Goal: Transaction & Acquisition: Purchase product/service

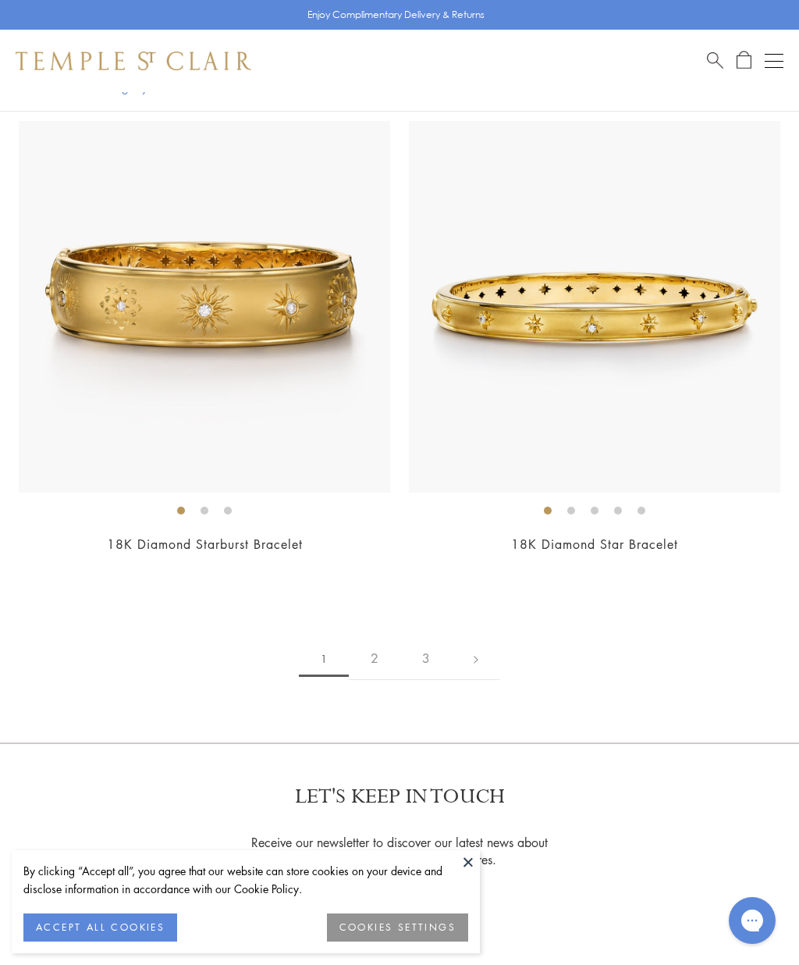
scroll to position [12146, 0]
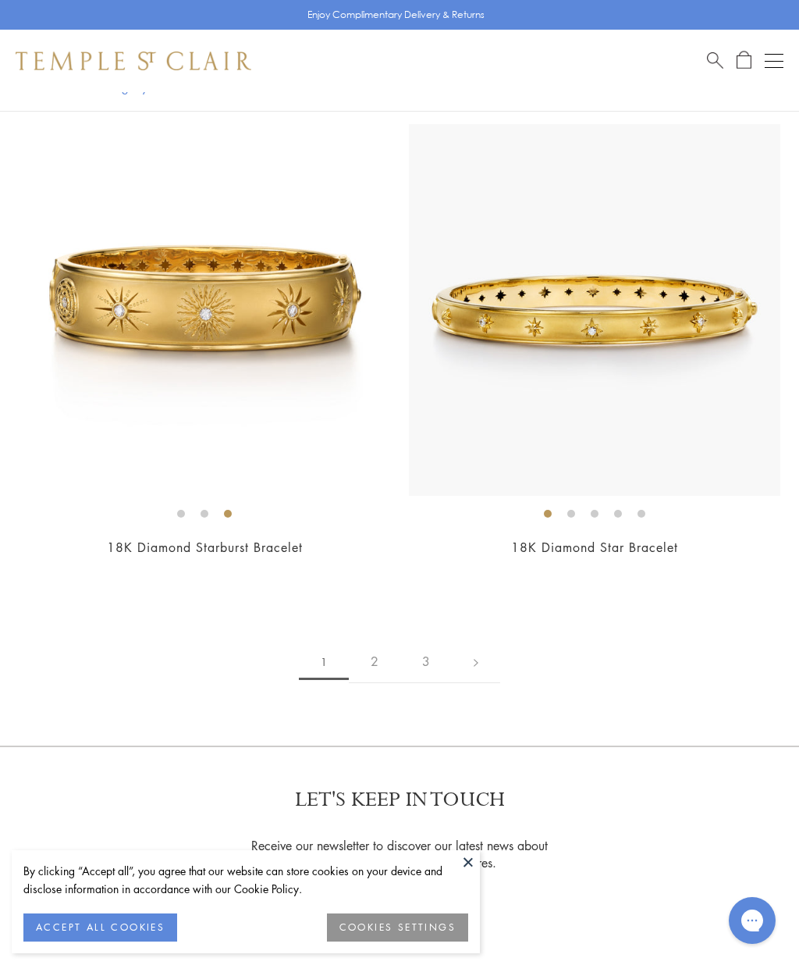
click at [776, 55] on button "Open navigation" at bounding box center [774, 61] width 19 height 19
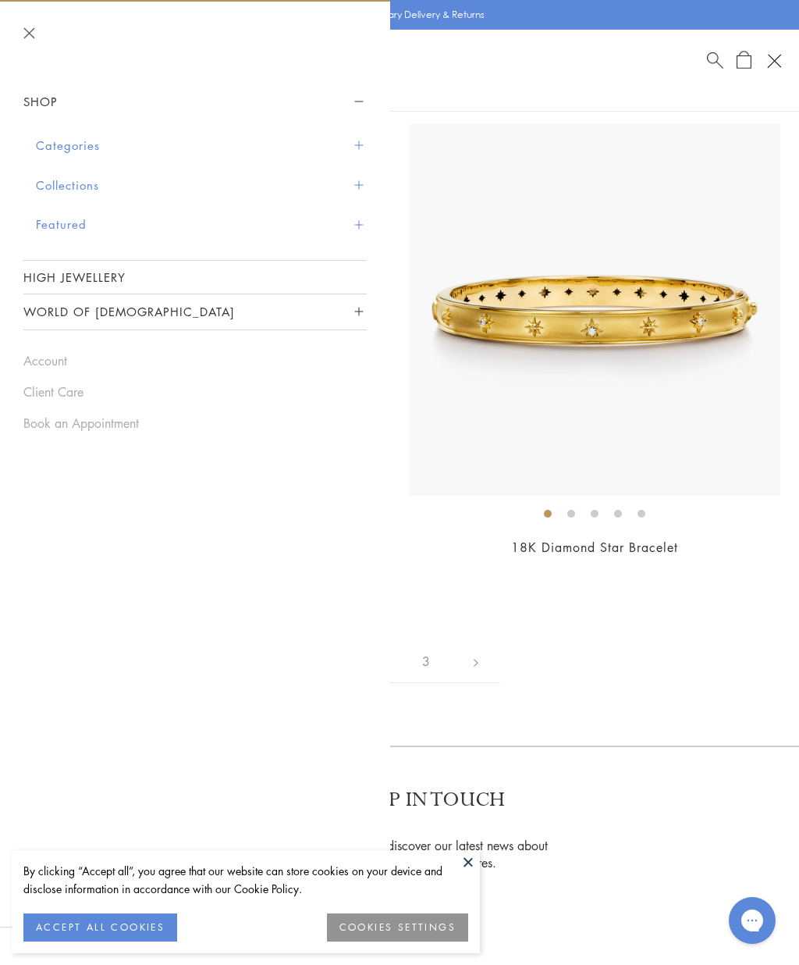
click at [364, 144] on button "Categories" at bounding box center [201, 146] width 331 height 40
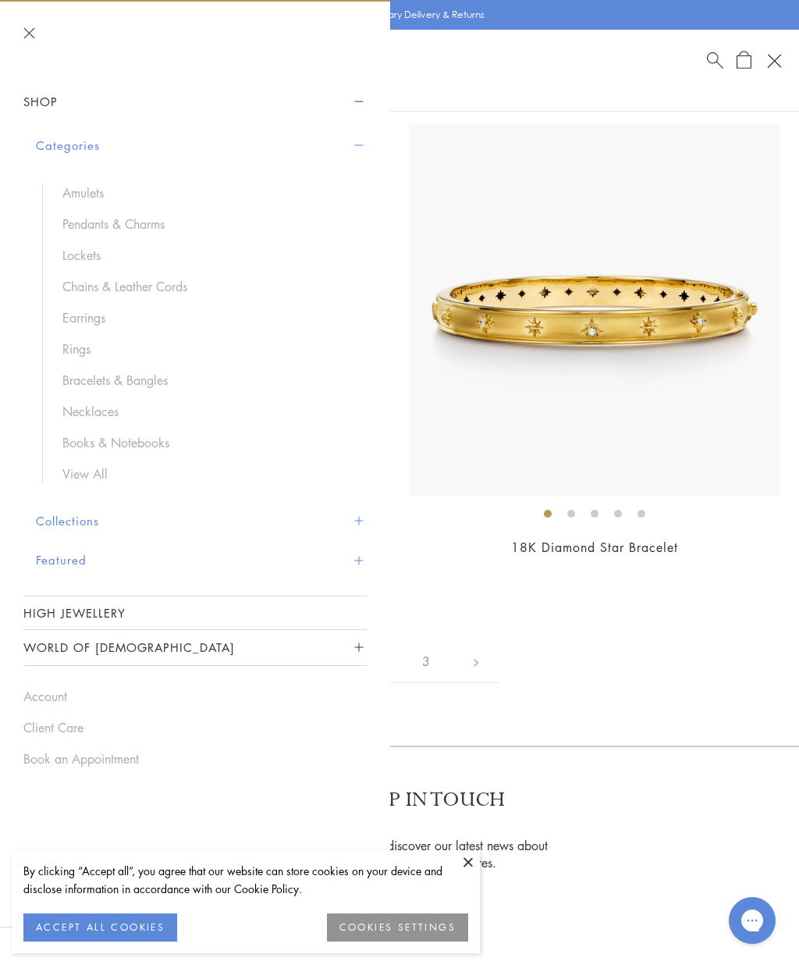
click at [158, 215] on link "Pendants & Charms" at bounding box center [206, 223] width 289 height 17
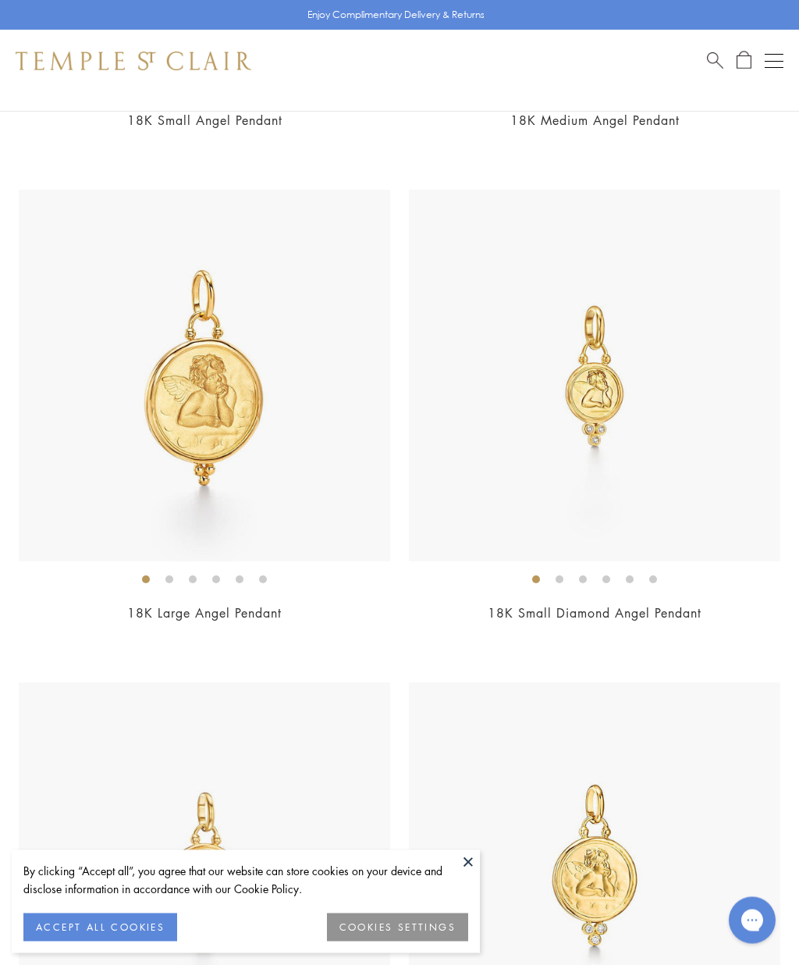
scroll to position [3546, 0]
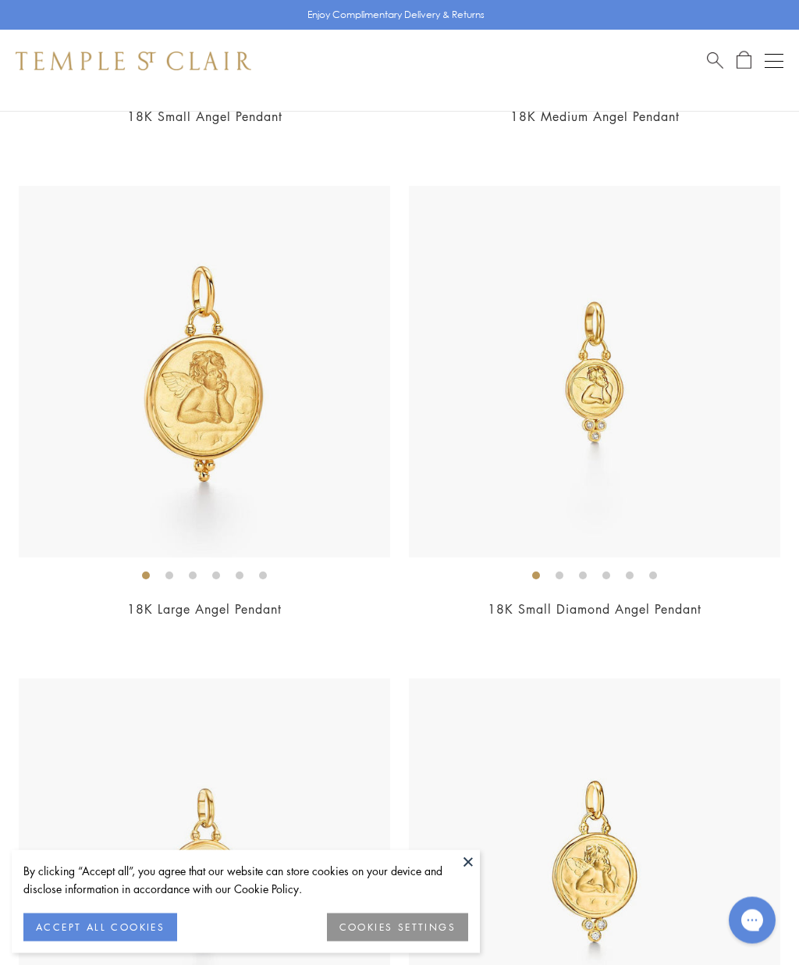
click at [184, 364] on img at bounding box center [204, 372] width 371 height 371
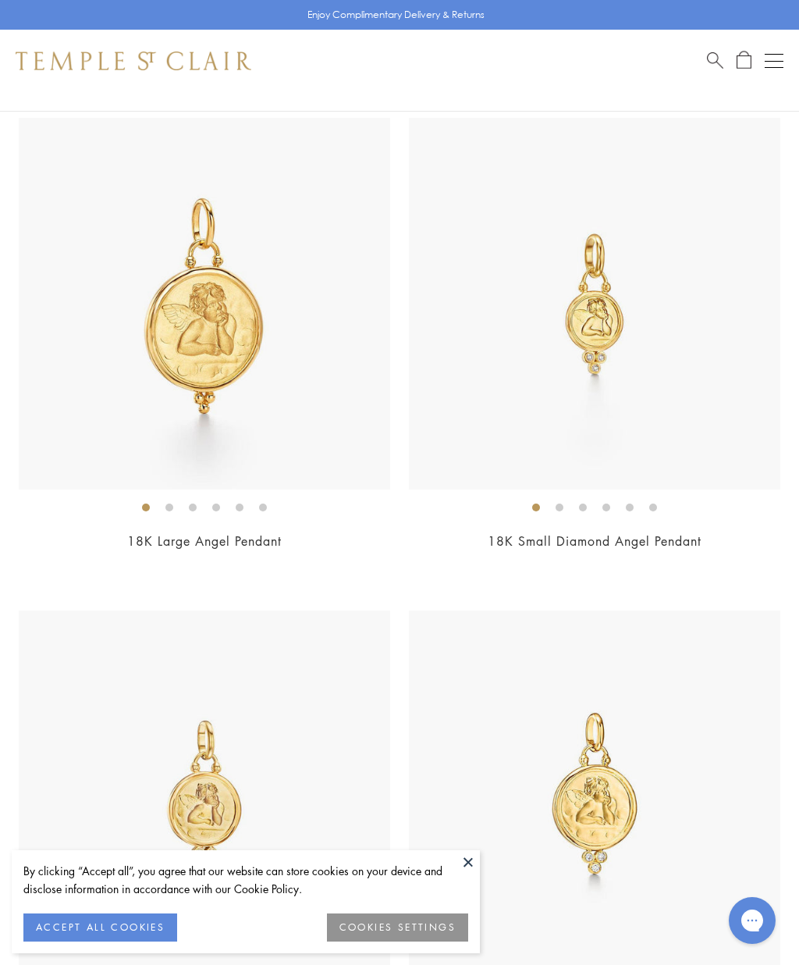
click at [185, 298] on img at bounding box center [204, 303] width 371 height 371
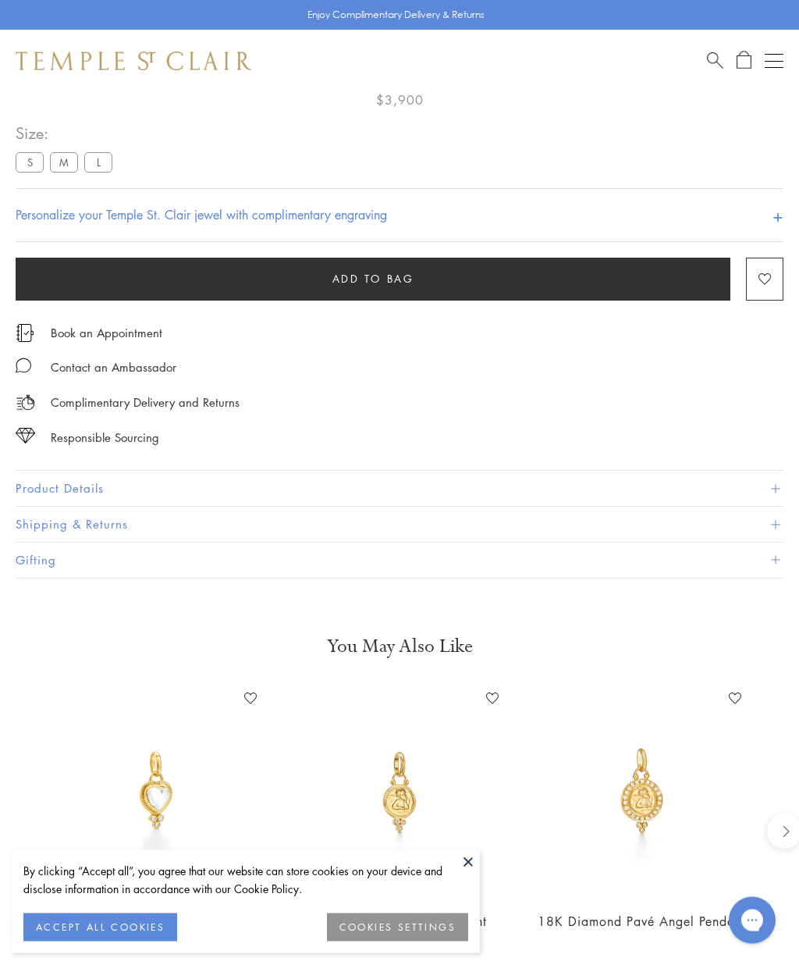
scroll to position [92, 0]
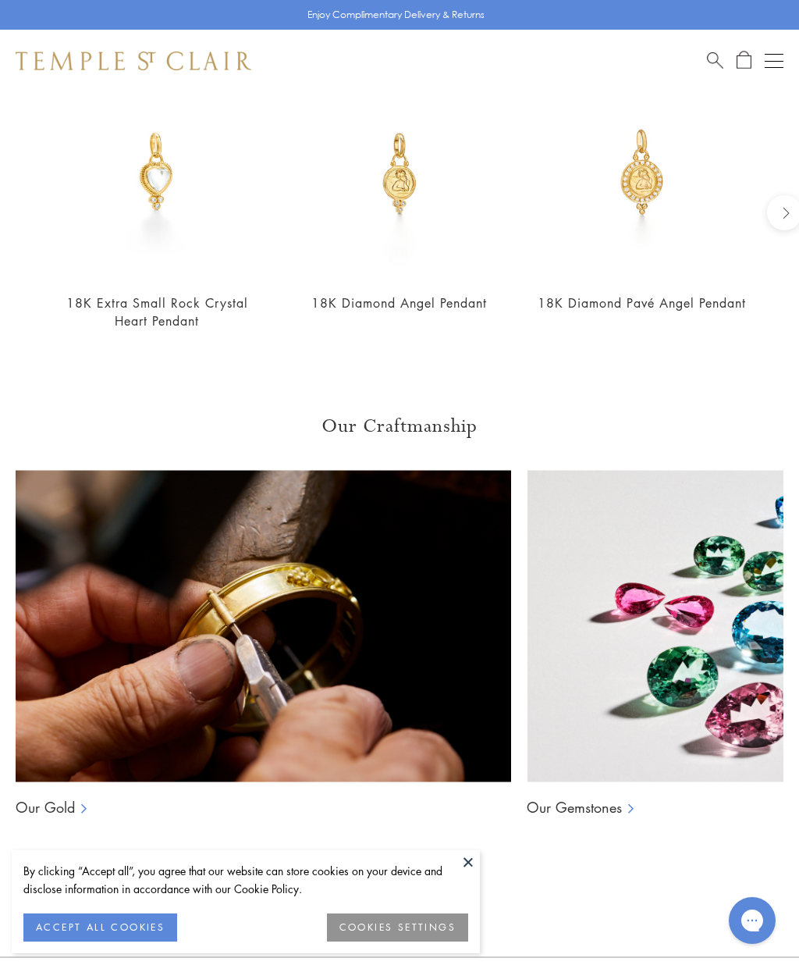
scroll to position [1454, 0]
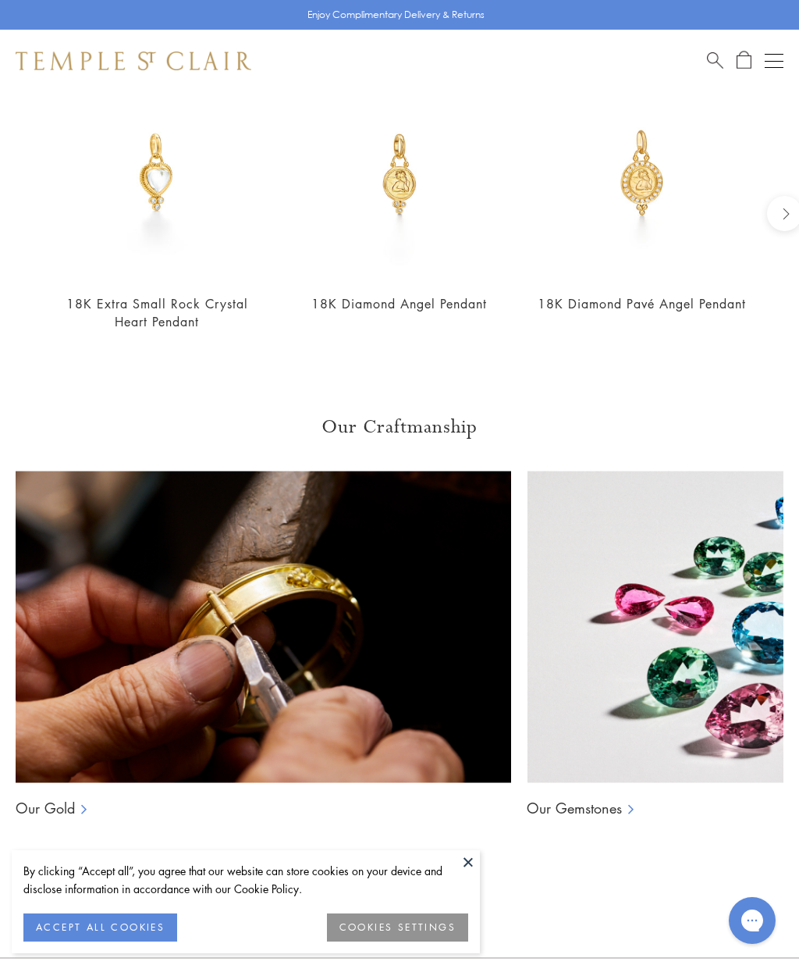
click at [657, 179] on img at bounding box center [641, 173] width 211 height 211
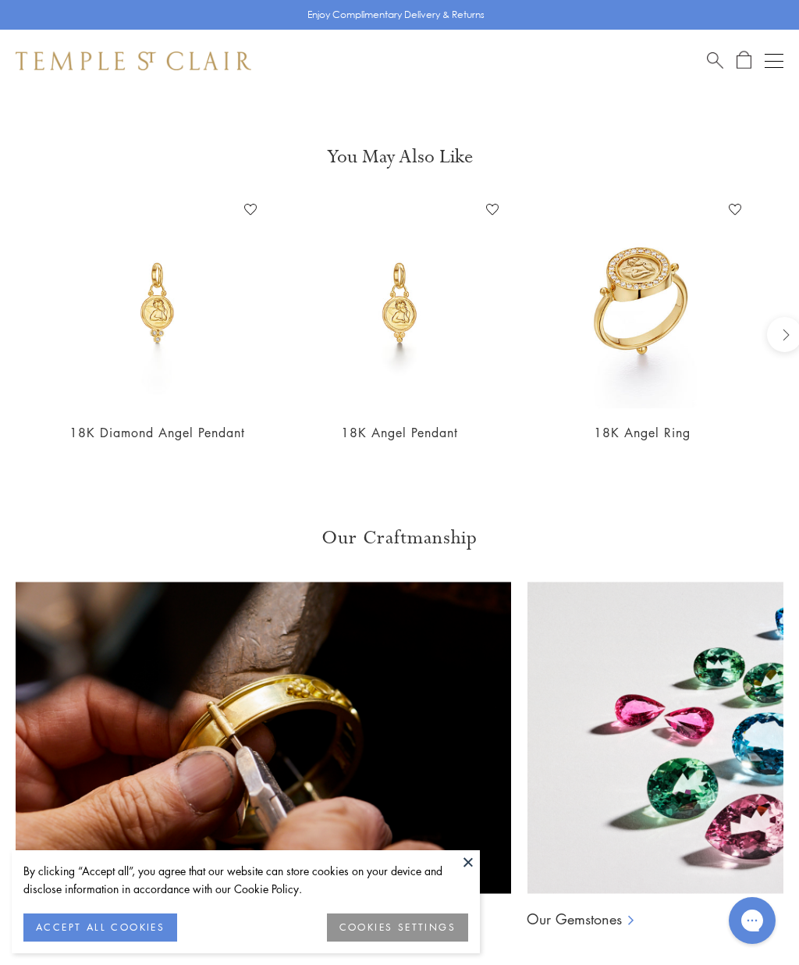
scroll to position [1327, 0]
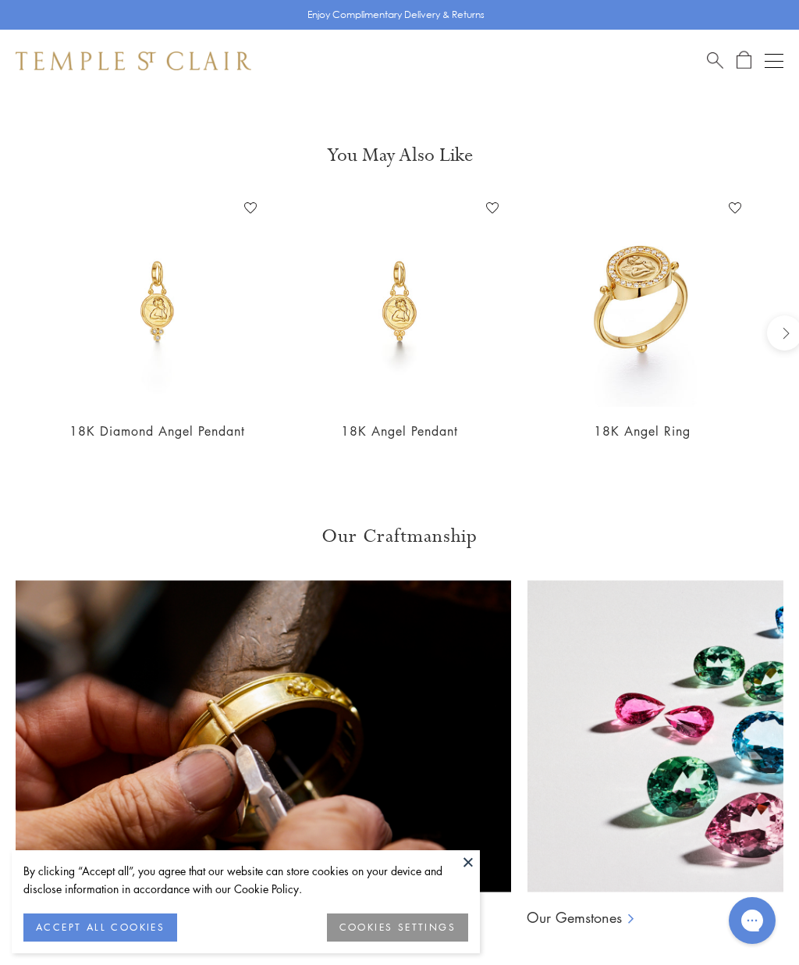
click at [162, 304] on img at bounding box center [157, 300] width 211 height 211
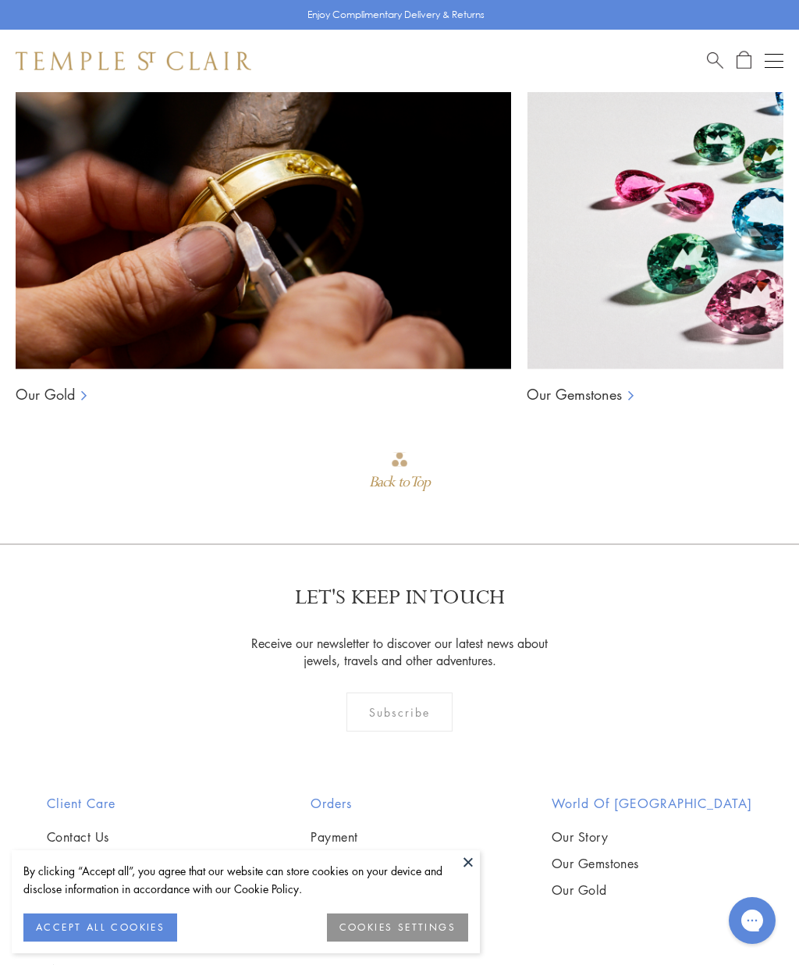
scroll to position [1850, 0]
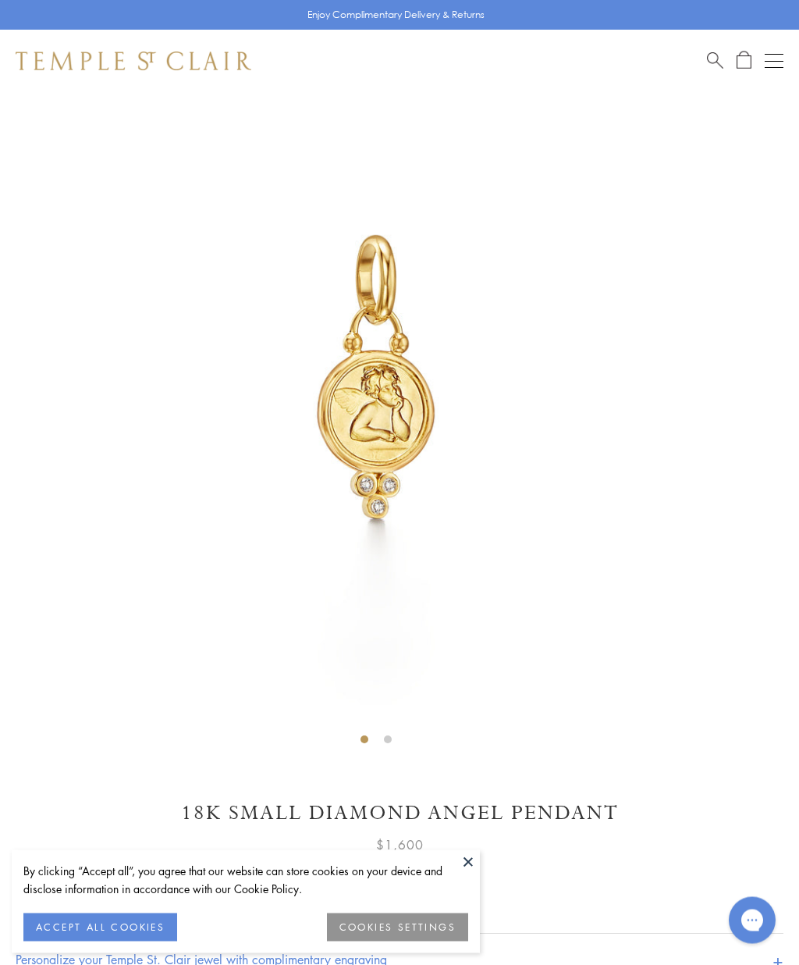
scroll to position [92, 0]
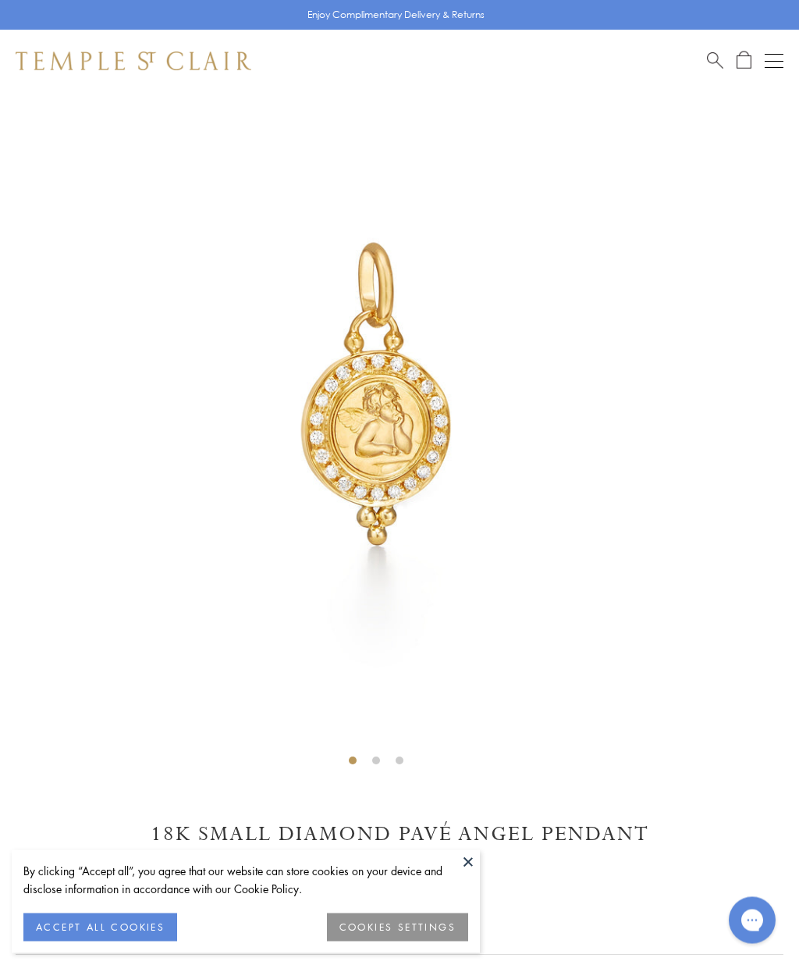
scroll to position [71, 0]
click at [775, 55] on button "Open navigation" at bounding box center [774, 61] width 19 height 19
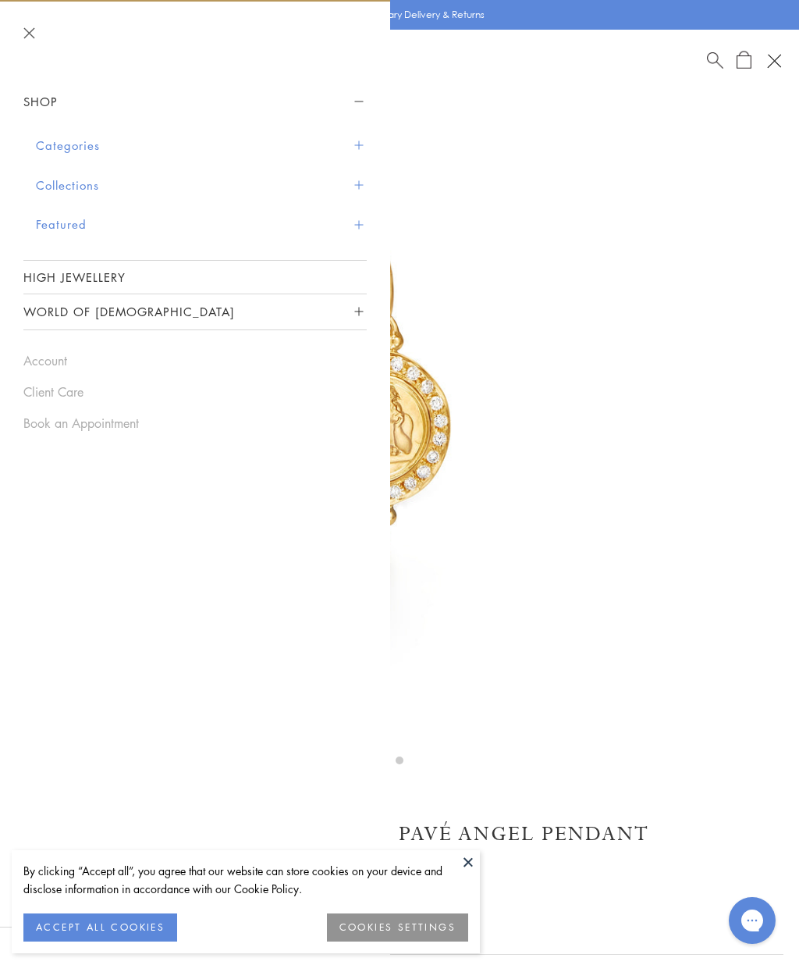
click at [99, 185] on button "Collections" at bounding box center [201, 185] width 331 height 40
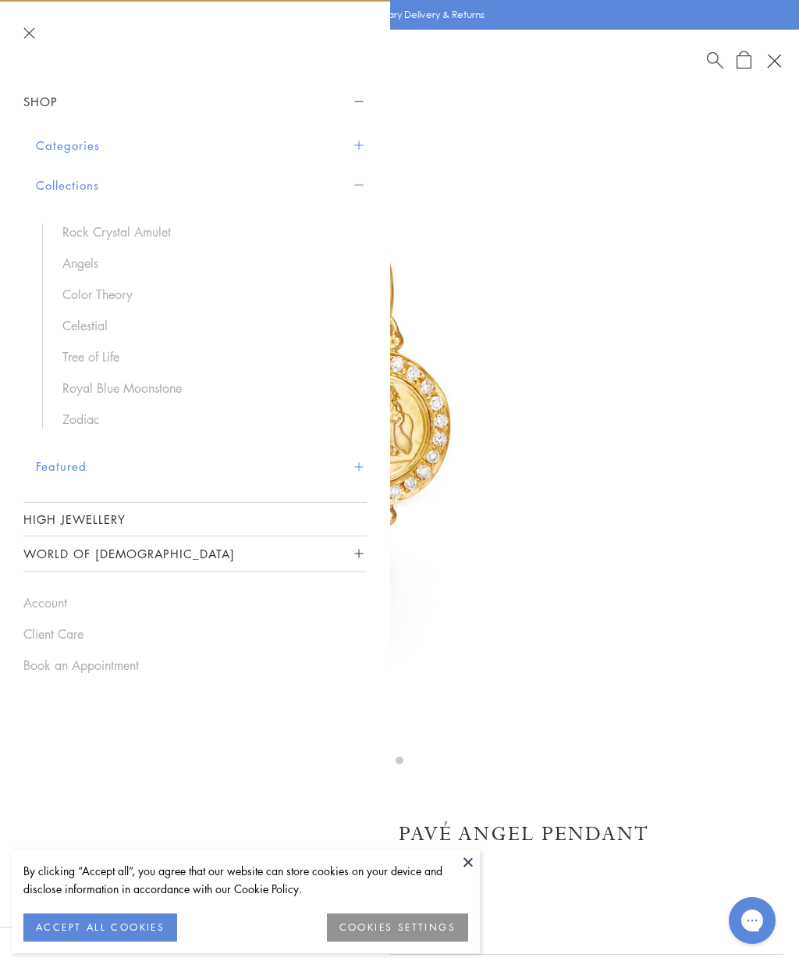
click at [95, 140] on button "Categories" at bounding box center [201, 146] width 331 height 40
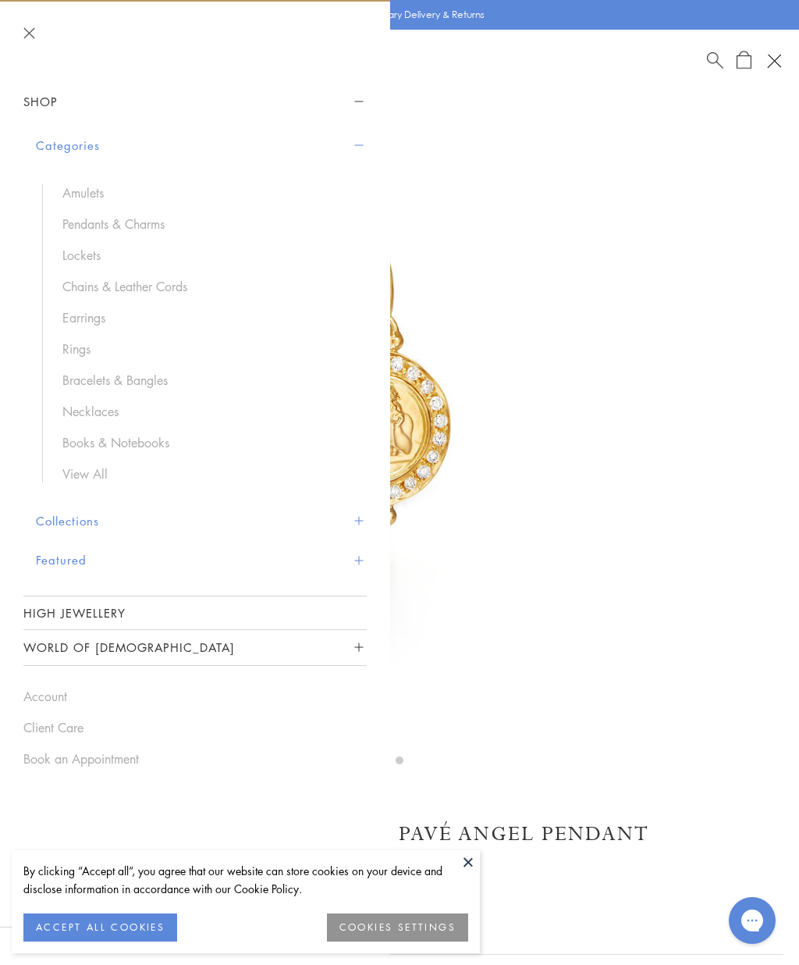
click at [199, 279] on link "Chains & Leather Cords" at bounding box center [206, 286] width 289 height 17
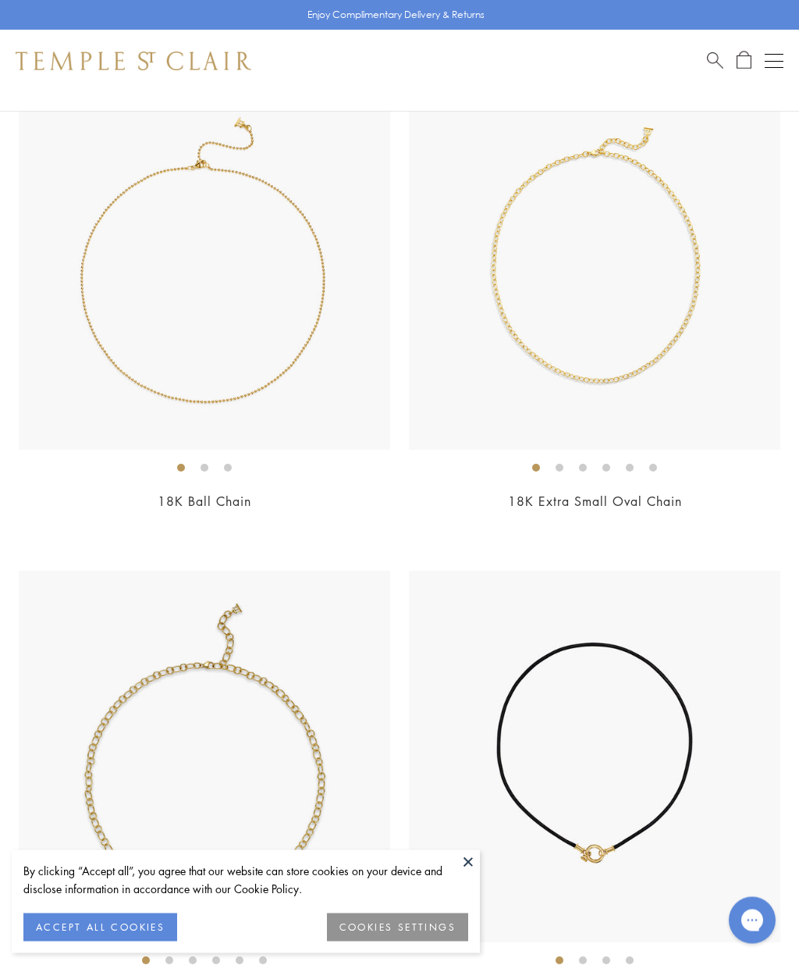
scroll to position [3162, 0]
click at [678, 345] on img at bounding box center [594, 263] width 371 height 371
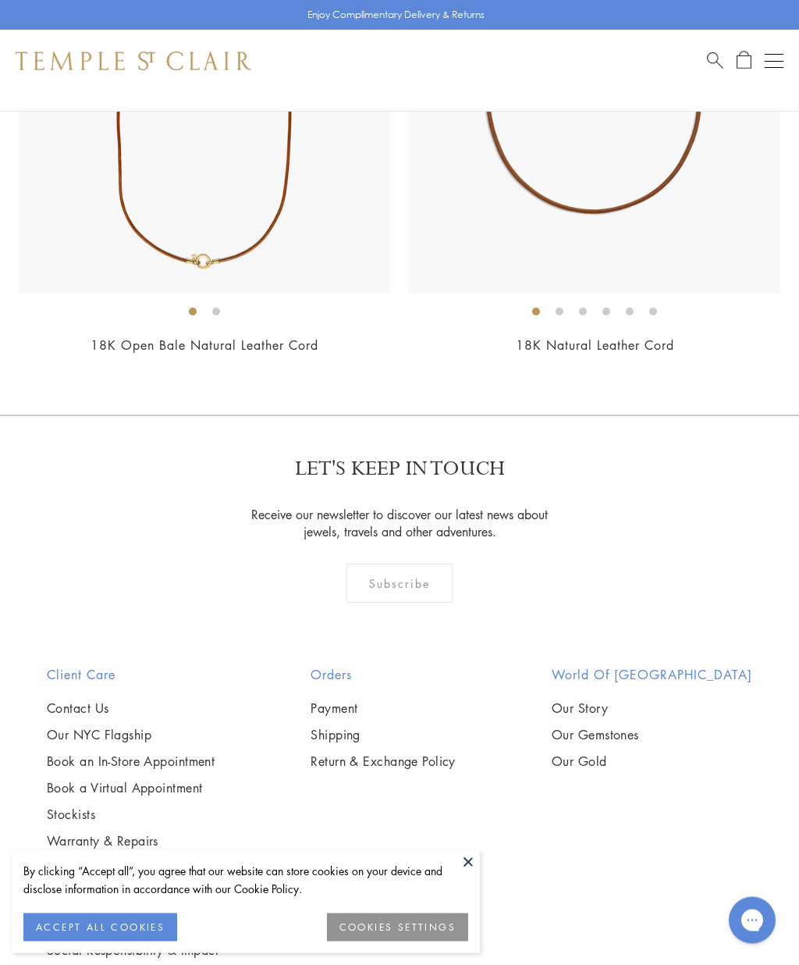
scroll to position [5324, 0]
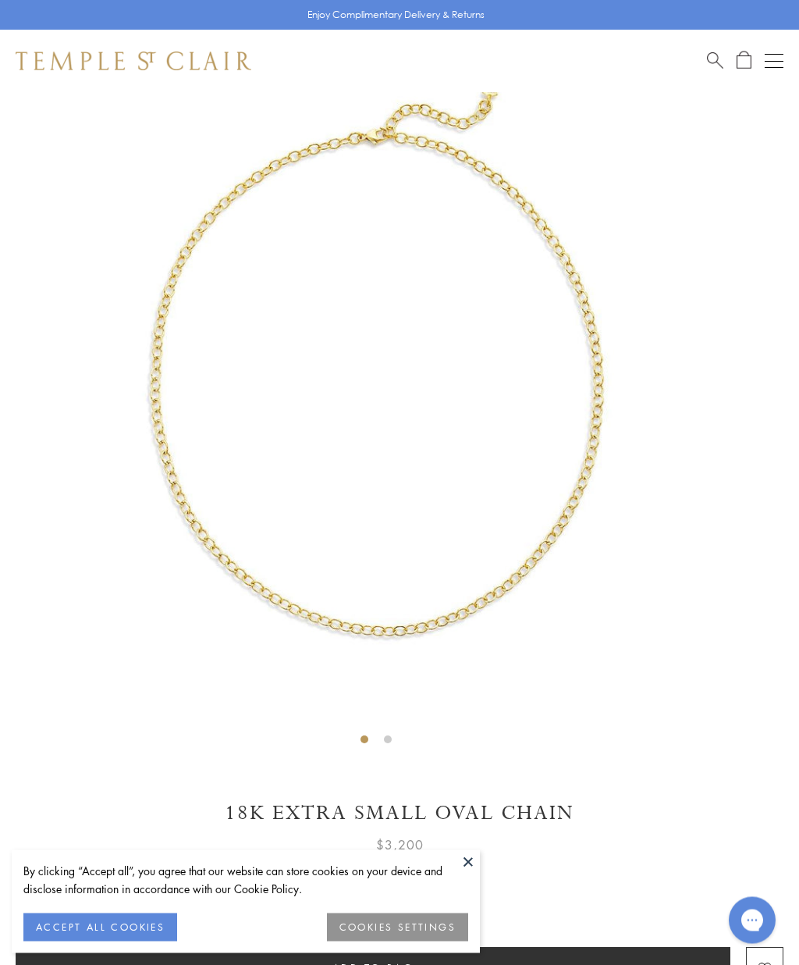
scroll to position [92, 0]
